Goal: Information Seeking & Learning: Check status

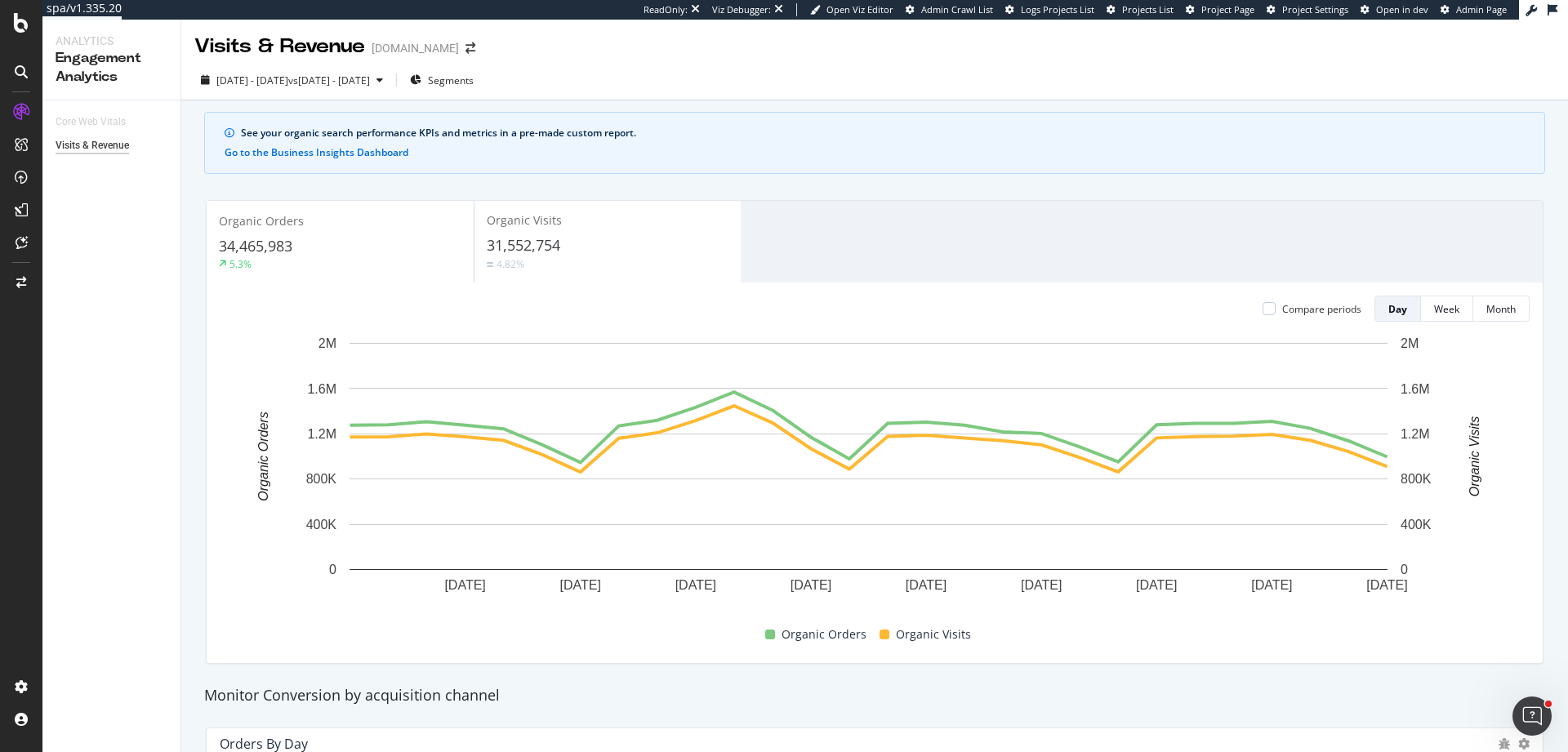
click at [181, 337] on div "Analytics Engagement Analytics Core Web Vitals Visits & Revenue" at bounding box center [112, 386] width 139 height 732
click at [89, 185] on div "SiteCrawler" at bounding box center [89, 184] width 58 height 17
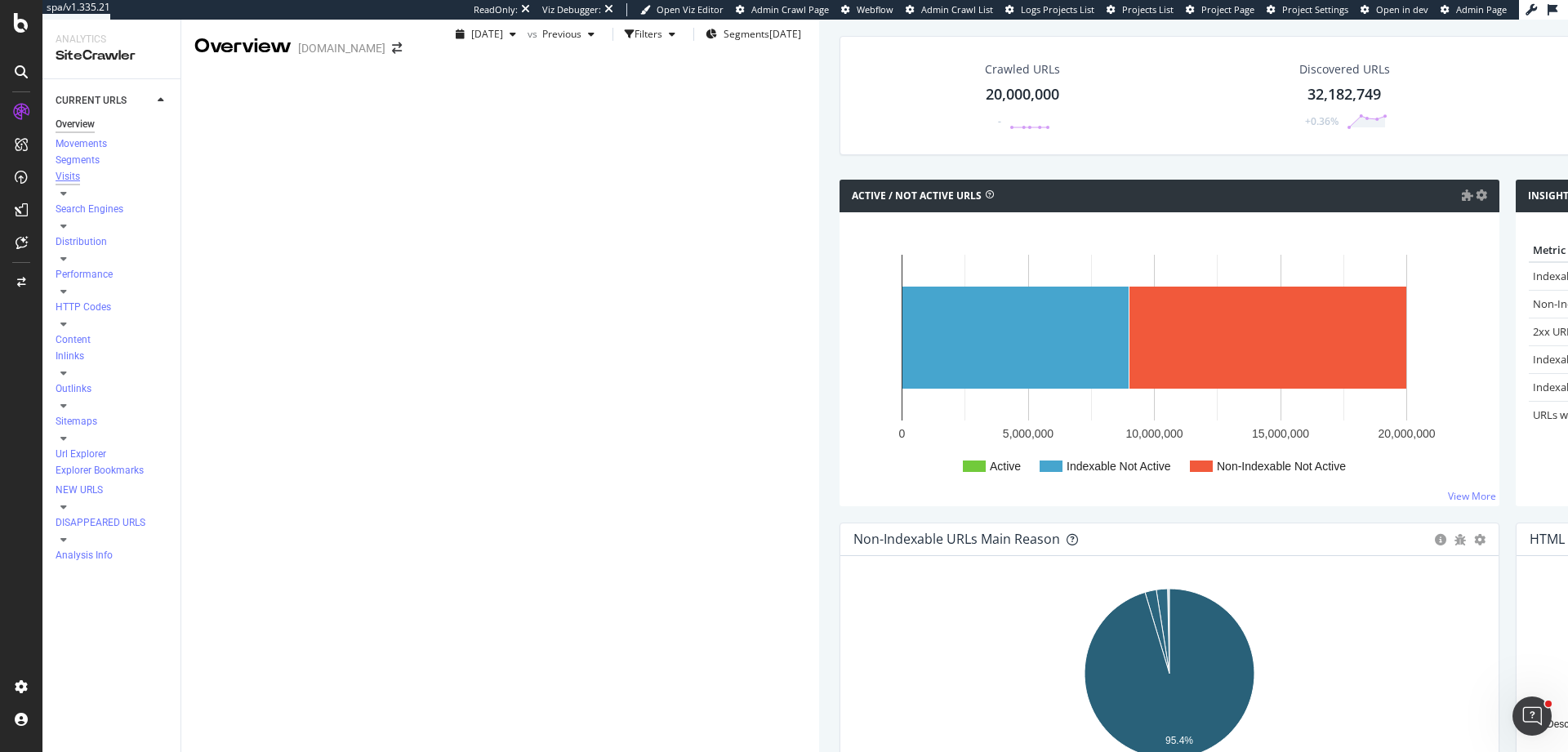
click at [73, 184] on div "Visits" at bounding box center [67, 177] width 25 height 14
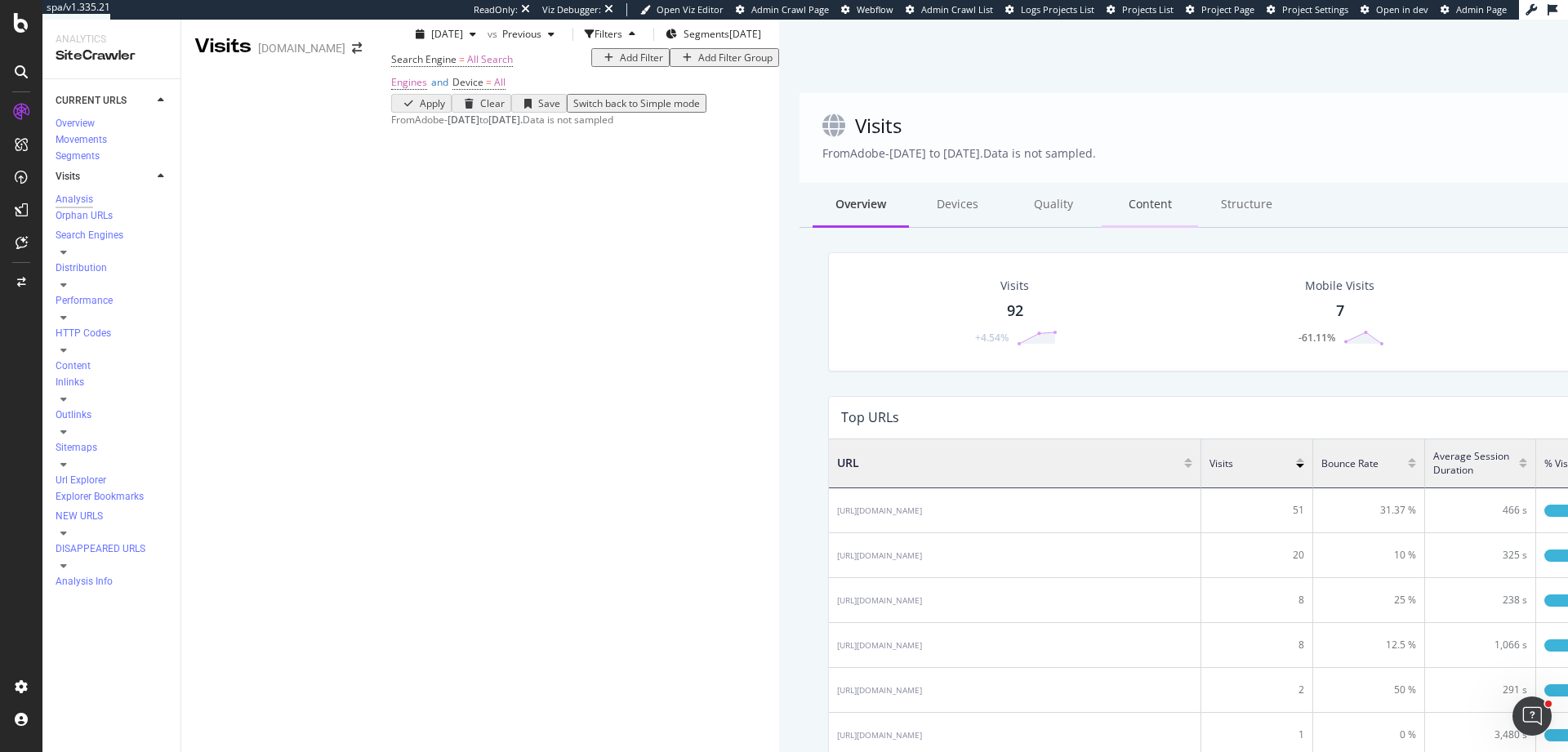
scroll to position [26, 0]
click at [97, 223] on div "Orphan URLs" at bounding box center [84, 216] width 57 height 14
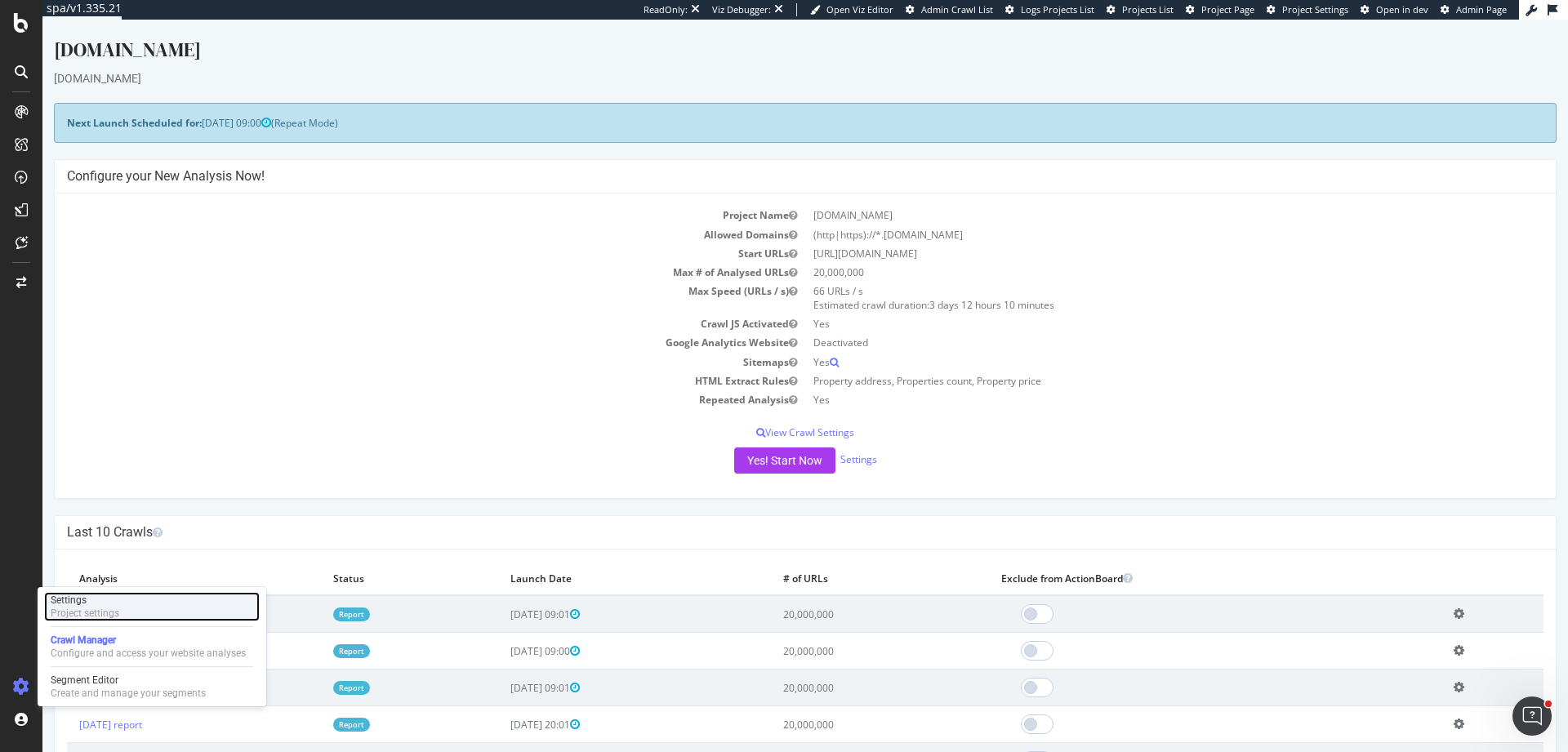
click at [115, 601] on div "Settings" at bounding box center [85, 600] width 69 height 13
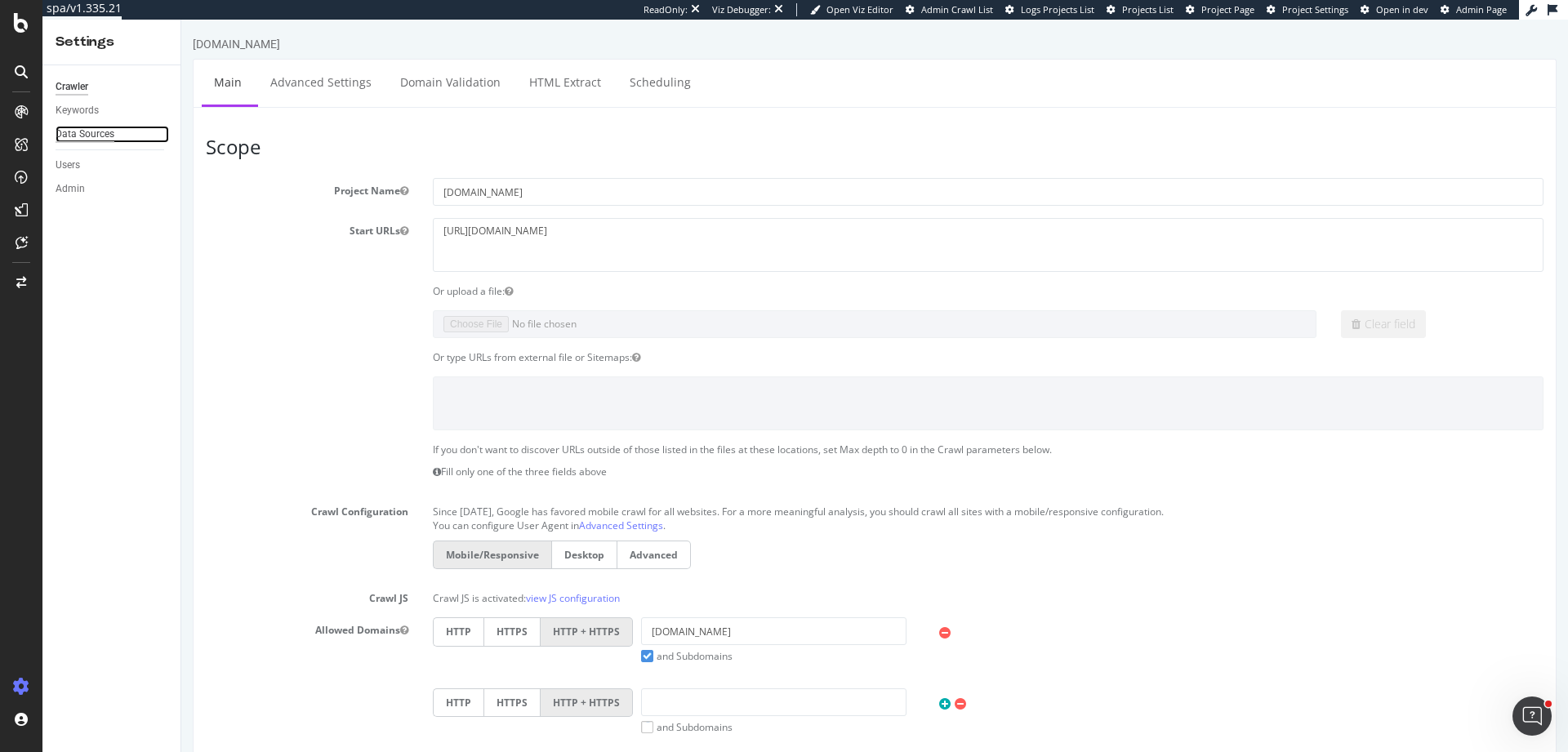
click at [99, 130] on div "Data Sources" at bounding box center [85, 133] width 59 height 17
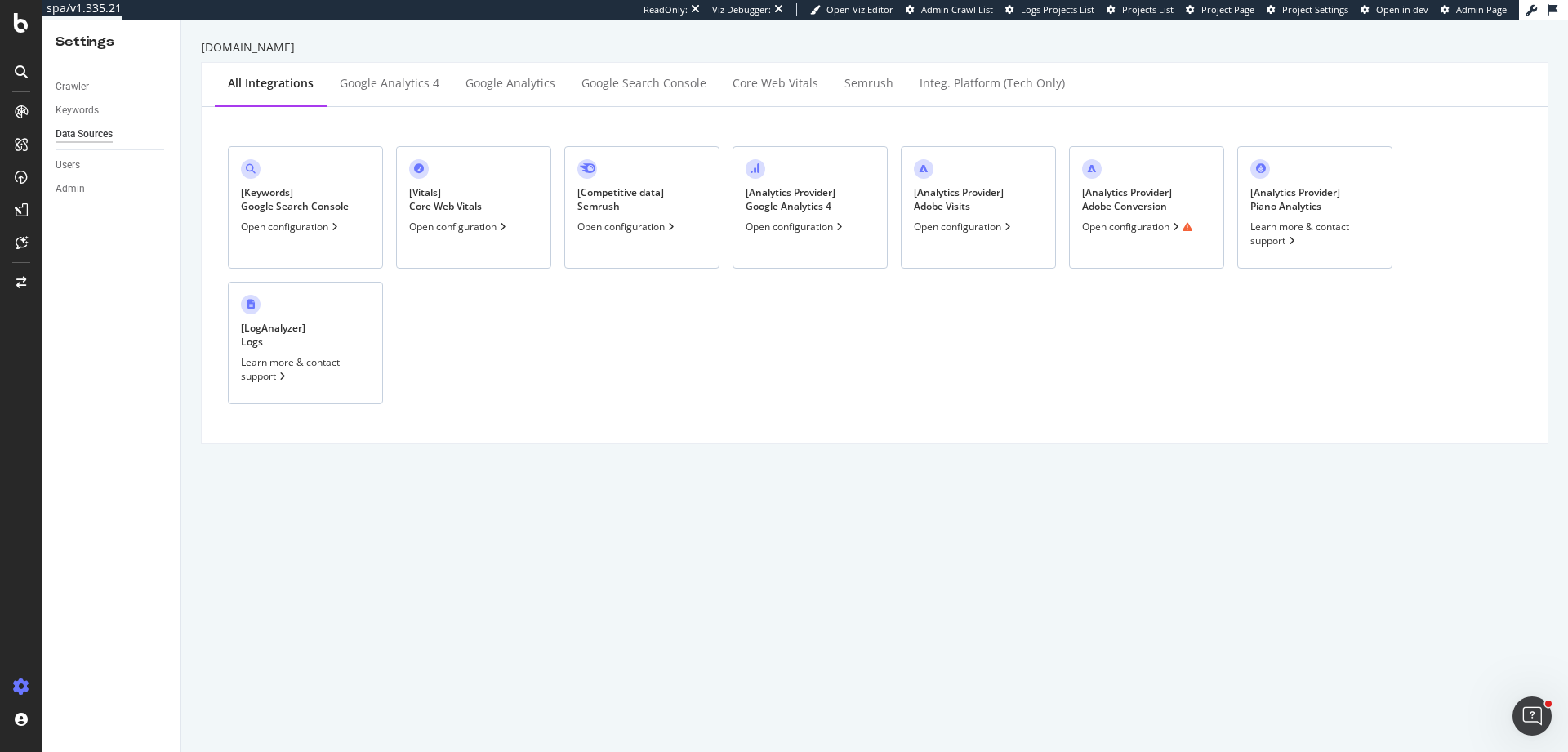
click at [1139, 225] on div "Open configuration" at bounding box center [1137, 227] width 111 height 14
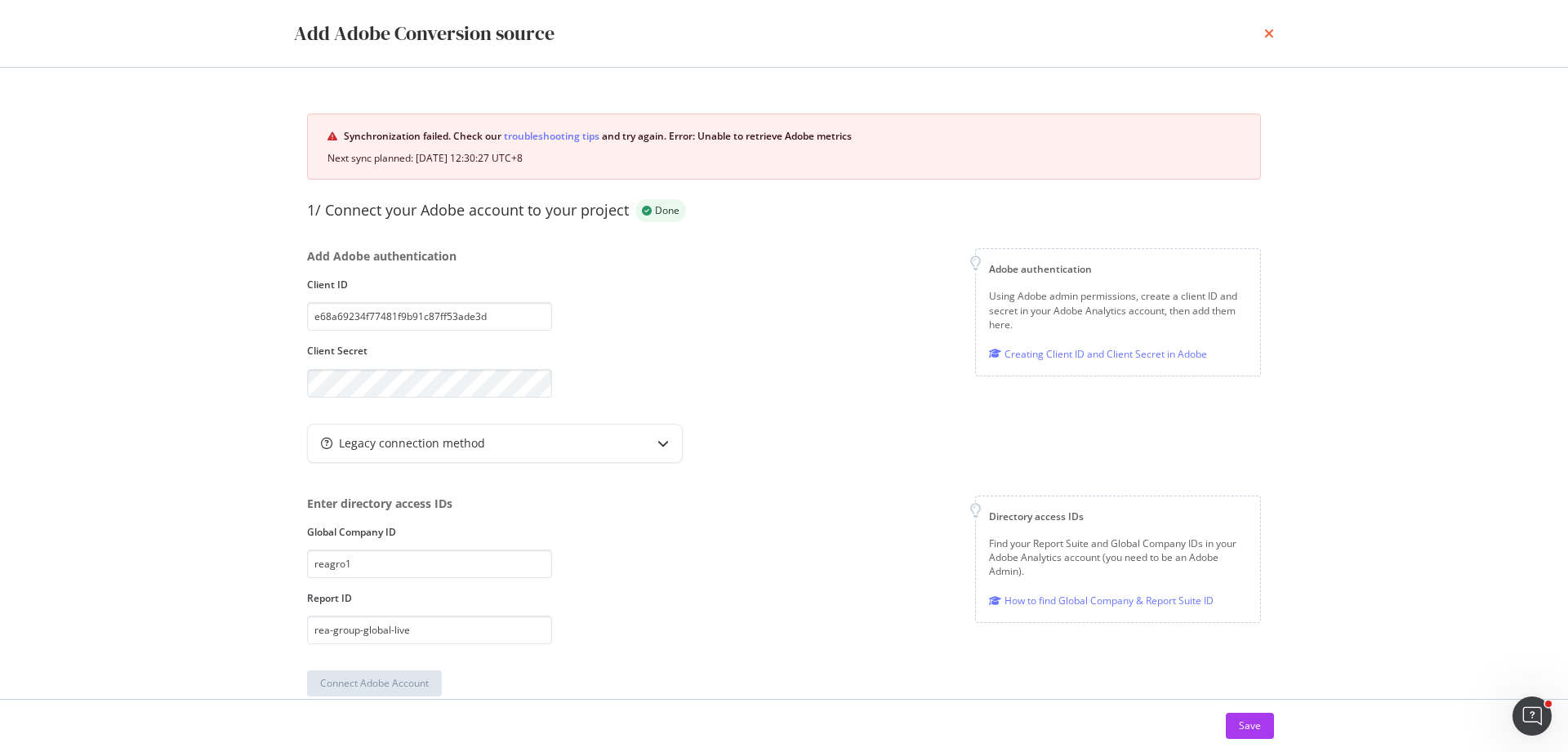
click at [1267, 36] on icon "times" at bounding box center [1269, 33] width 10 height 13
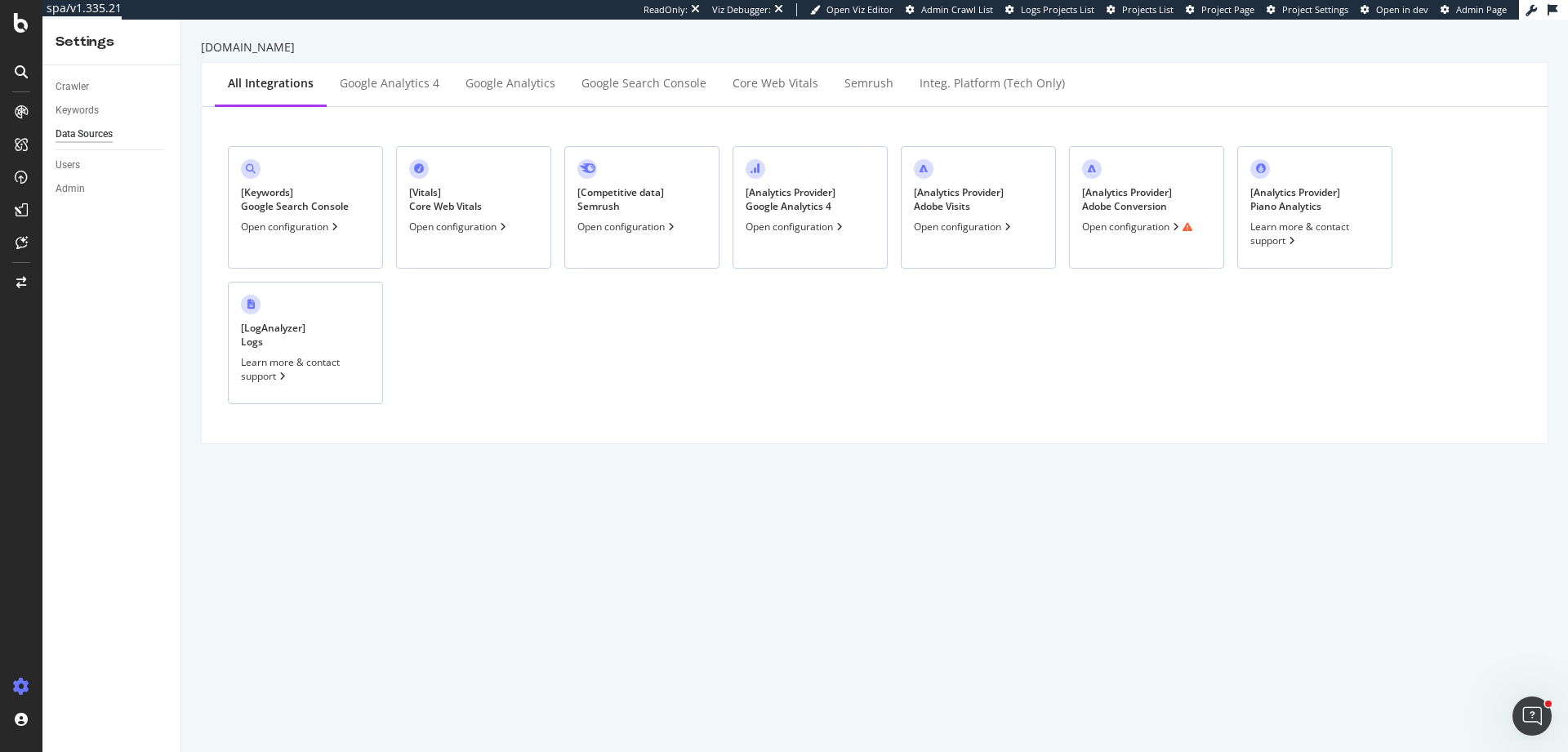
click at [987, 231] on div "Open configuration" at bounding box center [964, 227] width 101 height 14
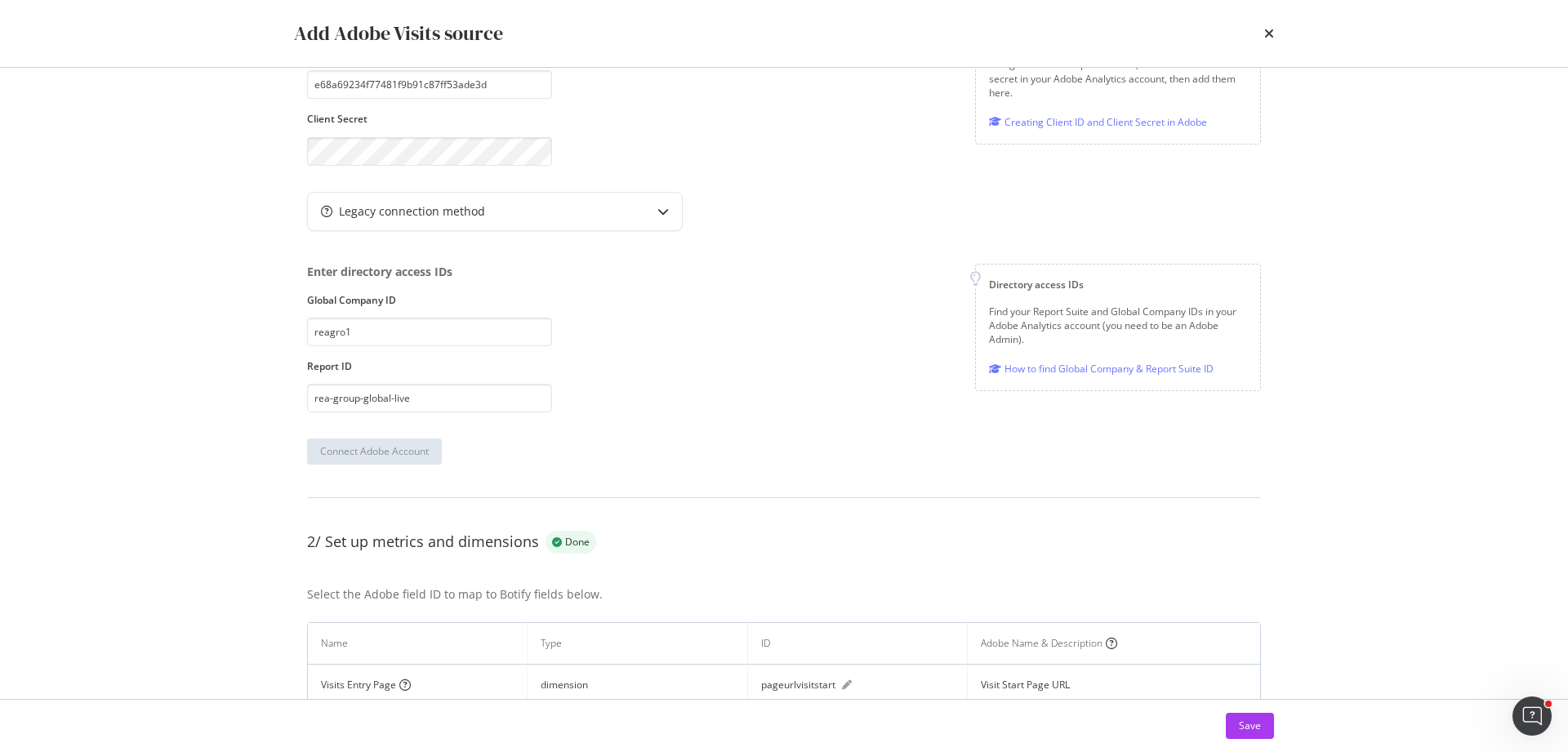
scroll to position [290, 0]
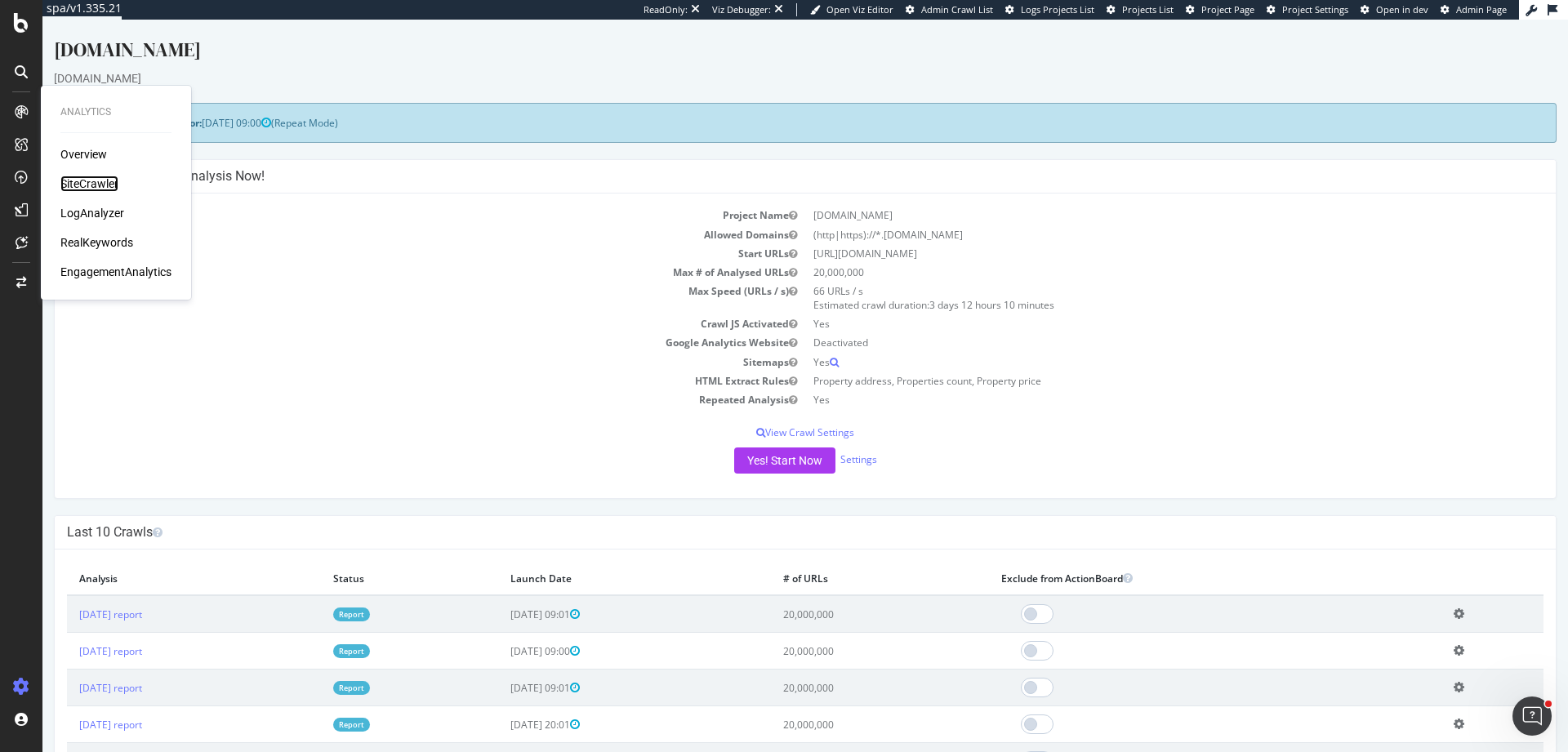
click at [98, 188] on div "SiteCrawler" at bounding box center [89, 184] width 58 height 17
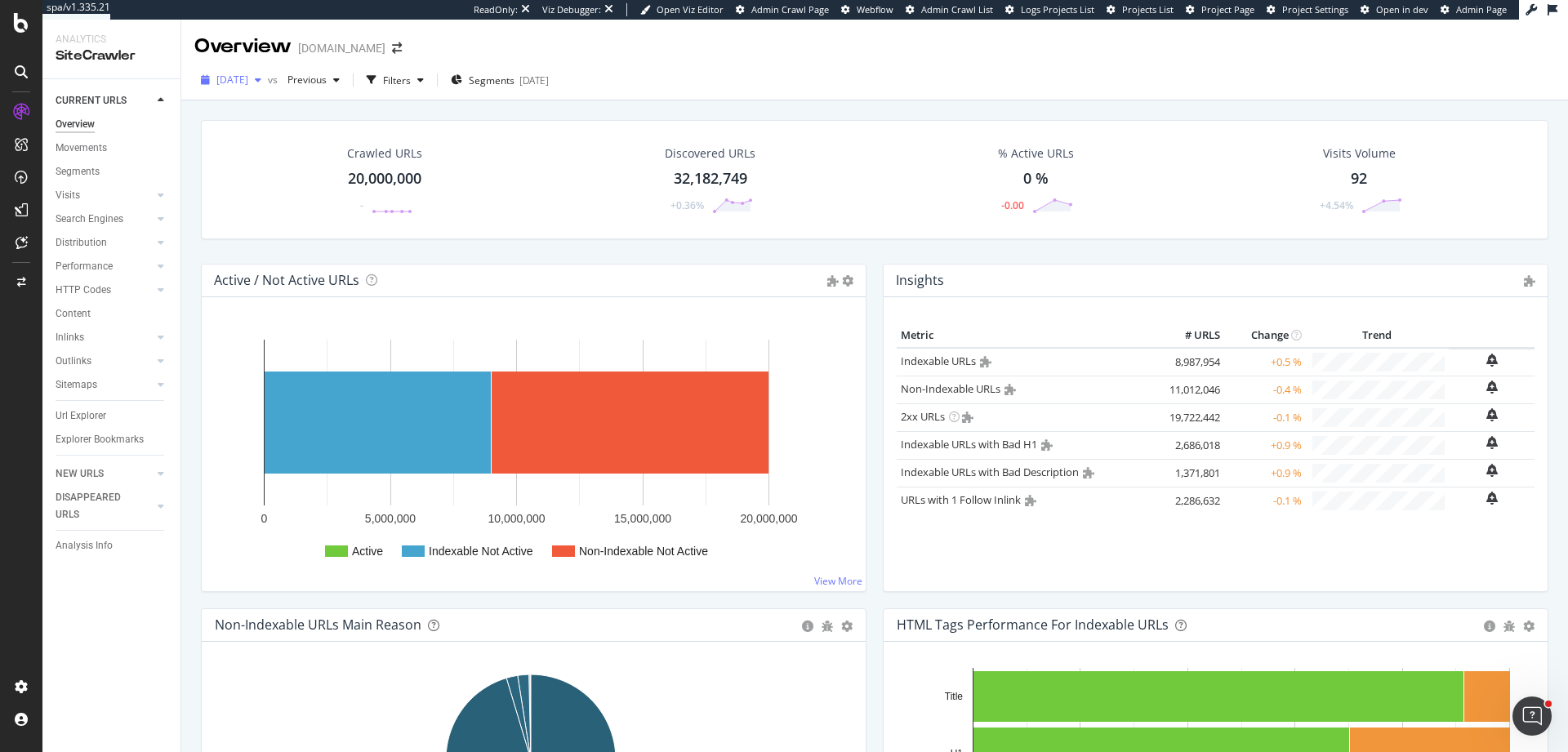
click at [249, 77] on span "[DATE]" at bounding box center [232, 80] width 32 height 14
click at [478, 197] on div "Crawled URLs 20,000,000 -" at bounding box center [385, 180] width 318 height 85
click at [249, 83] on span "[DATE]" at bounding box center [232, 80] width 32 height 14
click at [332, 220] on div "[DATE] 20.0M URLs" at bounding box center [302, 229] width 194 height 24
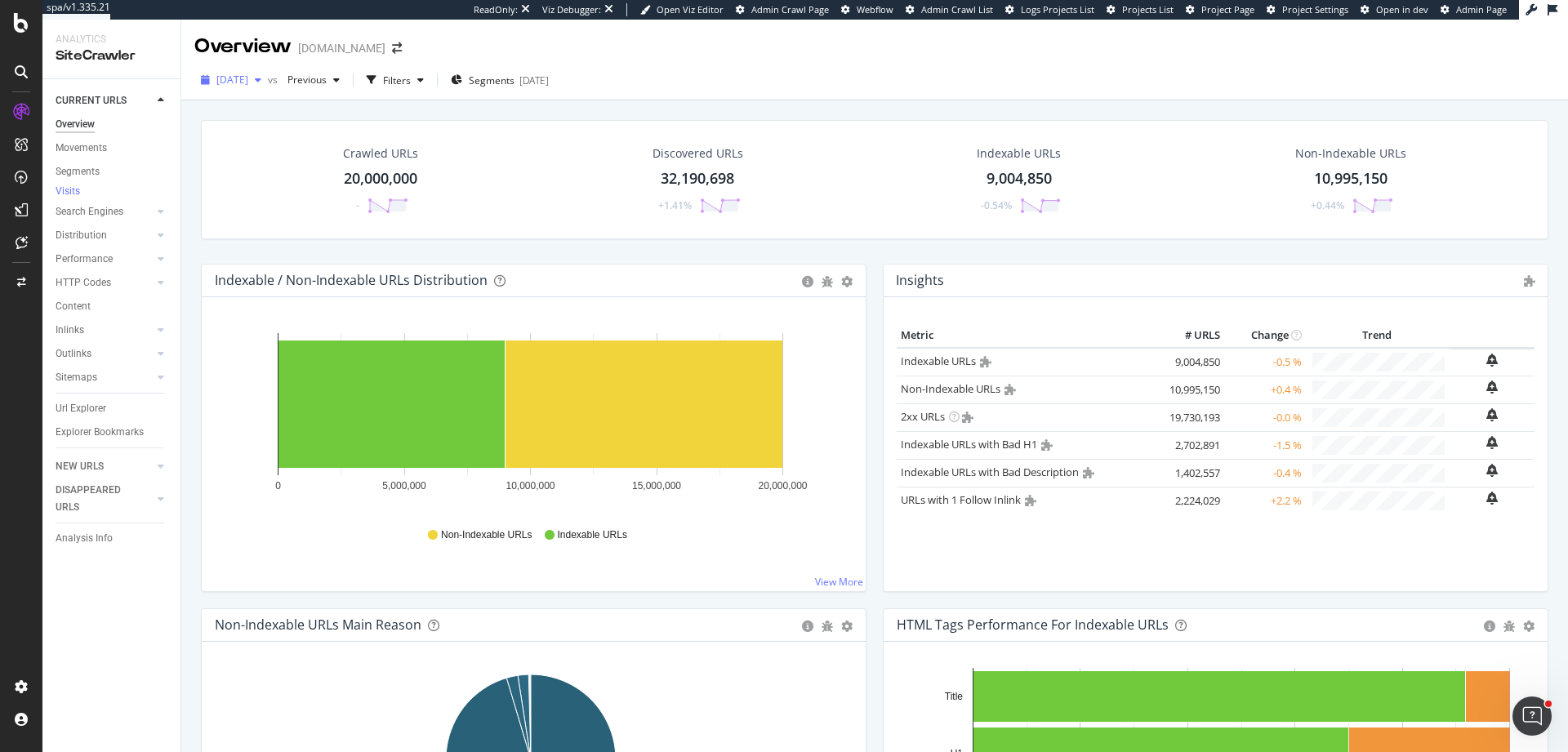
click at [249, 83] on span "[DATE]" at bounding box center [232, 80] width 32 height 14
click at [300, 175] on div "[DATE] 20.0M URLs" at bounding box center [290, 169] width 145 height 15
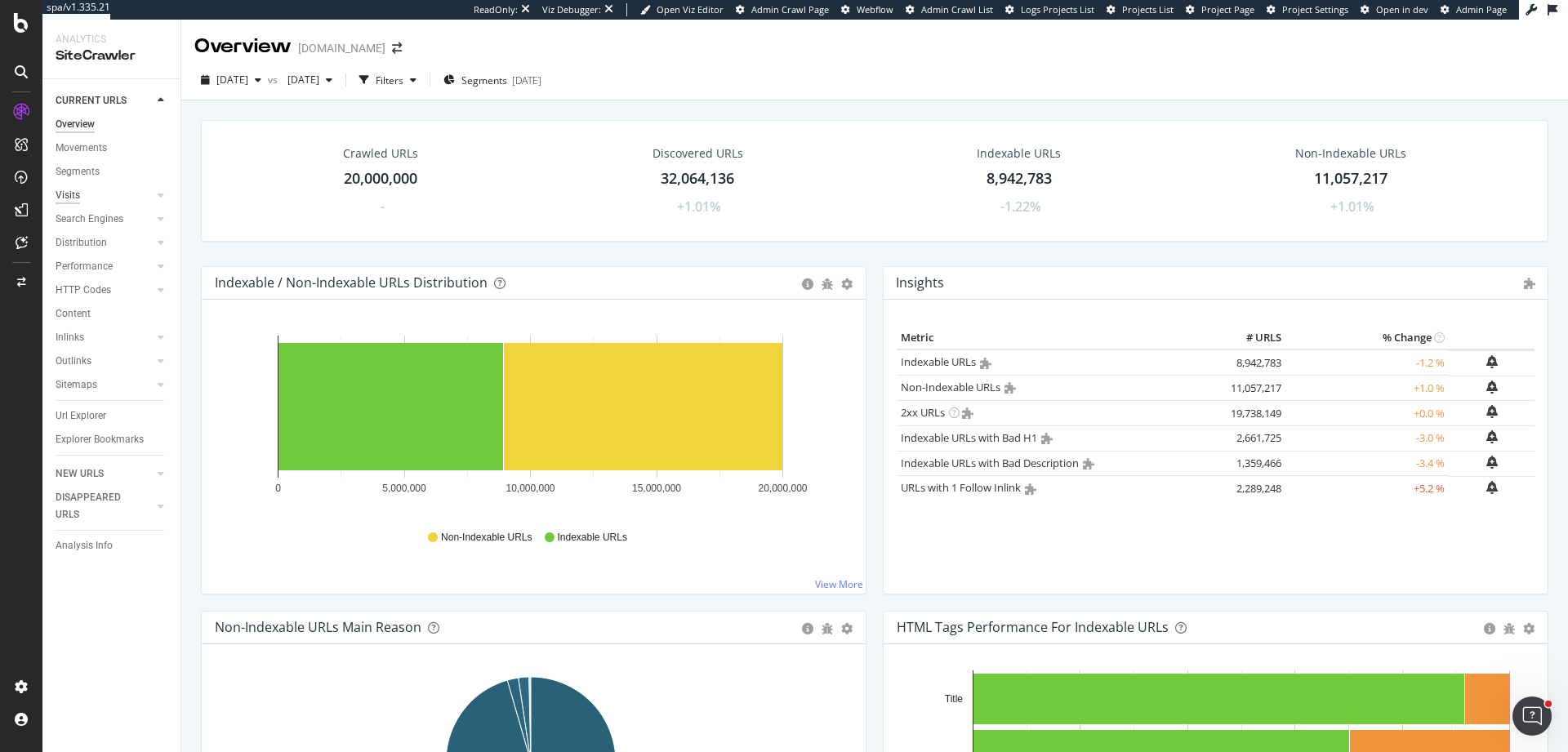
click at [69, 195] on div "Visits" at bounding box center [67, 194] width 25 height 17
